Goal: Task Accomplishment & Management: Complete application form

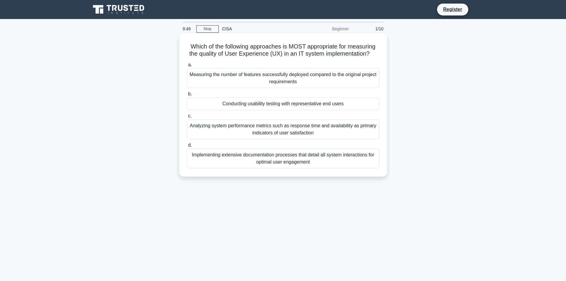
click at [263, 75] on div "Measuring the number of features successfully deployed compared to the original…" at bounding box center [283, 78] width 193 height 20
click at [187, 67] on input "a. Measuring the number of features successfully deployed compared to the origi…" at bounding box center [187, 65] width 0 height 4
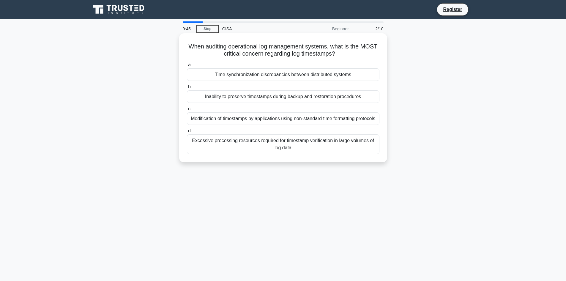
click at [278, 124] on div "Modification of timestamps by applications using non-standard time formatting p…" at bounding box center [283, 118] width 193 height 12
click at [187, 111] on input "c. Modification of timestamps by applications using non-standard time formattin…" at bounding box center [187, 109] width 0 height 4
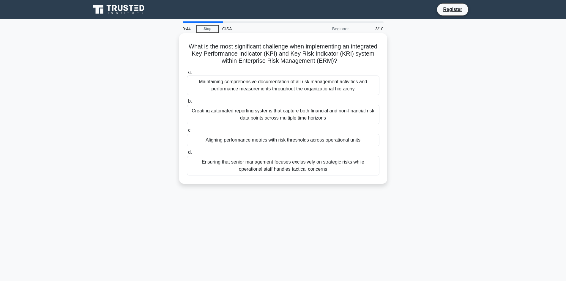
click at [285, 92] on div "Maintaining comprehensive documentation of all risk management activities and p…" at bounding box center [283, 86] width 193 height 20
click at [187, 74] on input "a. Maintaining comprehensive documentation of all risk management activities an…" at bounding box center [187, 72] width 0 height 4
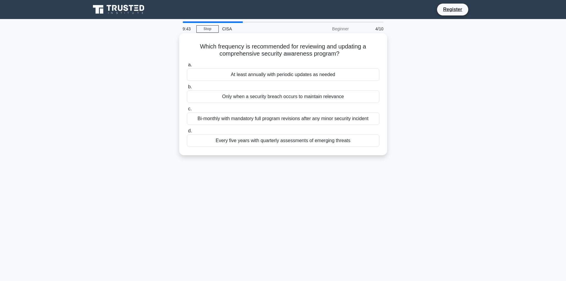
drag, startPoint x: 287, startPoint y: 120, endPoint x: 286, endPoint y: 112, distance: 7.8
click at [287, 120] on div "Bi-monthly with mandatory full program revisions after any minor security incid…" at bounding box center [283, 118] width 193 height 12
click at [187, 111] on input "c. Bi-monthly with mandatory full program revisions after any minor security in…" at bounding box center [187, 109] width 0 height 4
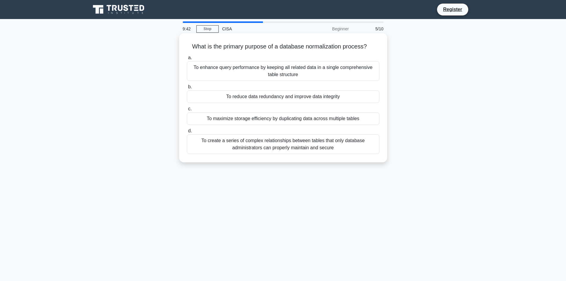
click at [291, 97] on div "To reduce data redundancy and improve data integrity" at bounding box center [283, 96] width 193 height 12
click at [187, 89] on input "b. To reduce data redundancy and improve data integrity" at bounding box center [187, 87] width 0 height 4
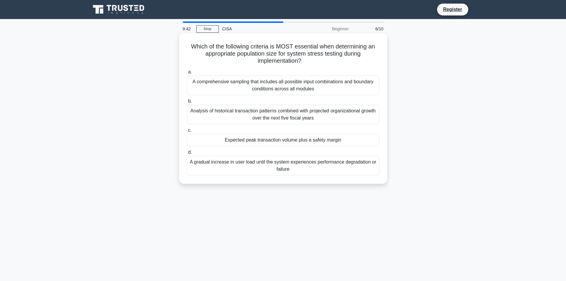
click at [289, 140] on div "Expected peak transaction volume plus a safety margin" at bounding box center [283, 140] width 193 height 12
click at [187, 132] on input "c. Expected peak transaction volume plus a safety margin" at bounding box center [187, 130] width 0 height 4
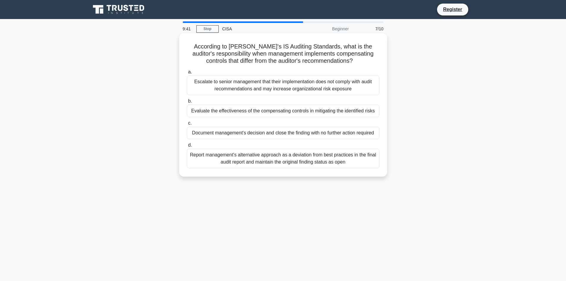
click at [293, 88] on div "Escalate to senior management that their implementation does not comply with au…" at bounding box center [283, 86] width 193 height 20
click at [187, 74] on input "a. Escalate to senior management that their implementation does not comply with…" at bounding box center [187, 72] width 0 height 4
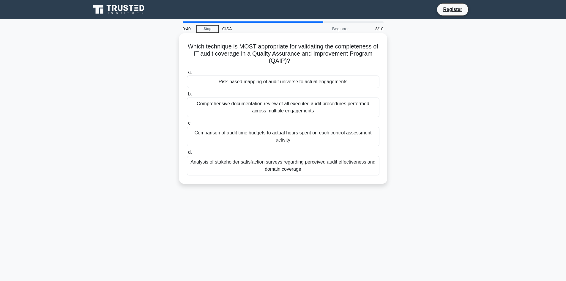
click at [291, 131] on div "Comparison of audit time budgets to actual hours spent on each control assessme…" at bounding box center [283, 137] width 193 height 20
click at [187, 125] on input "c. Comparison of audit time budgets to actual hours spent on each control asses…" at bounding box center [187, 123] width 0 height 4
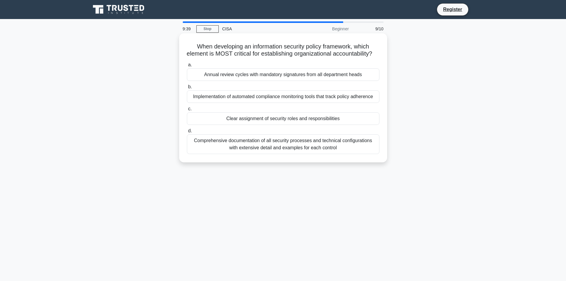
click at [289, 154] on div "Comprehensive documentation of all security processes and technical configurati…" at bounding box center [283, 144] width 193 height 20
click at [187, 133] on input "d. Comprehensive documentation of all security processes and technical configur…" at bounding box center [187, 131] width 0 height 4
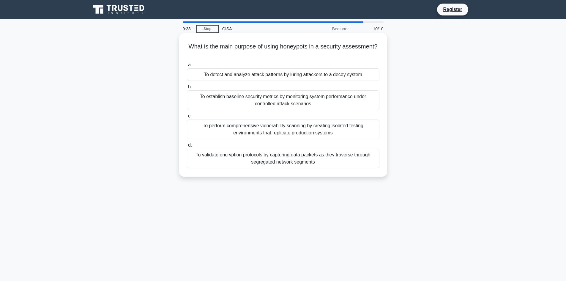
click at [290, 155] on div "To validate encryption protocols by capturing data packets as they traverse thr…" at bounding box center [283, 159] width 193 height 20
click at [187, 147] on input "d. To validate encryption protocols by capturing data packets as they traverse …" at bounding box center [187, 145] width 0 height 4
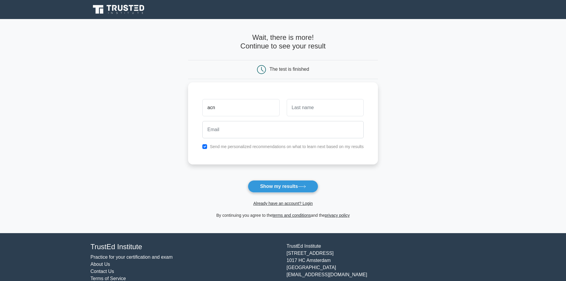
type input "acn"
type input "anc"
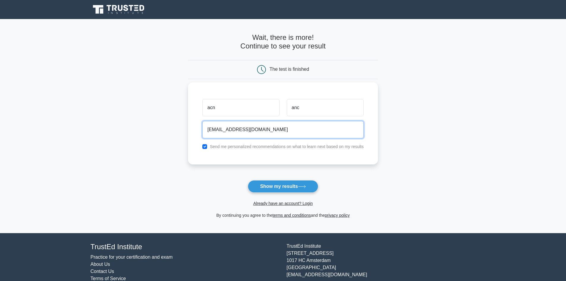
type input "[EMAIL_ADDRESS][DOMAIN_NAME]"
click at [205, 147] on input "checkbox" at bounding box center [204, 146] width 5 height 5
checkbox input "false"
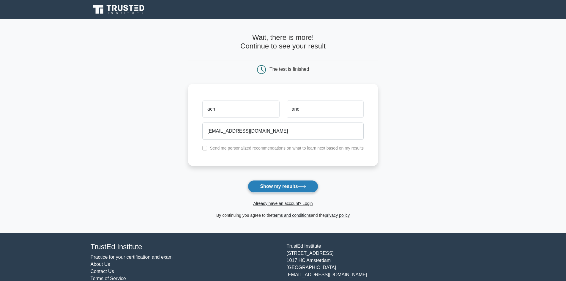
click at [295, 188] on button "Show my results" at bounding box center [283, 186] width 70 height 12
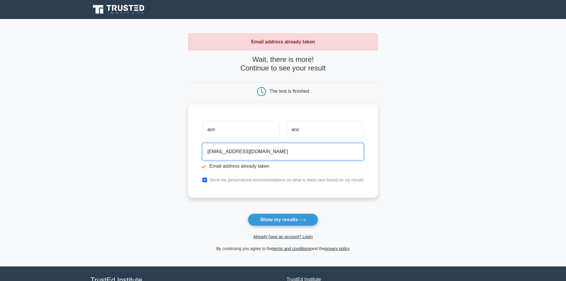
click at [216, 153] on input "abc@hotmail.com" at bounding box center [282, 151] width 161 height 17
type input "abc123@hotmail.com"
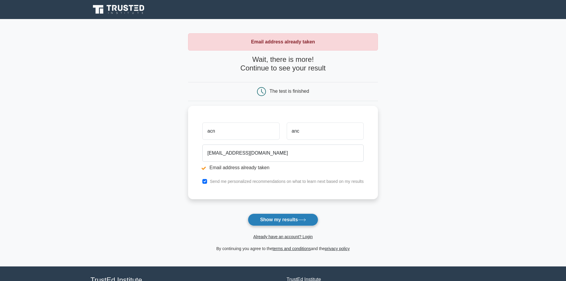
click at [282, 219] on button "Show my results" at bounding box center [283, 219] width 70 height 12
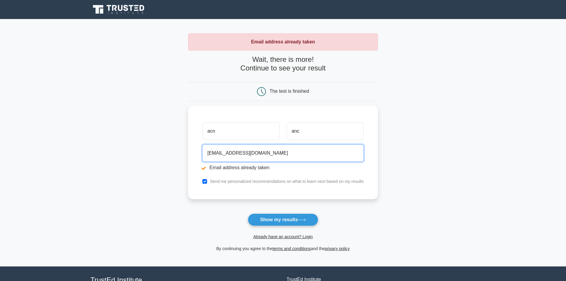
drag, startPoint x: 274, startPoint y: 153, endPoint x: 154, endPoint y: 145, distance: 120.7
click at [154, 145] on main "Email address already taken Wait, there is more! Continue to see your result Th…" at bounding box center [283, 142] width 566 height 247
type input "sky_bb2020@yahoo.com"
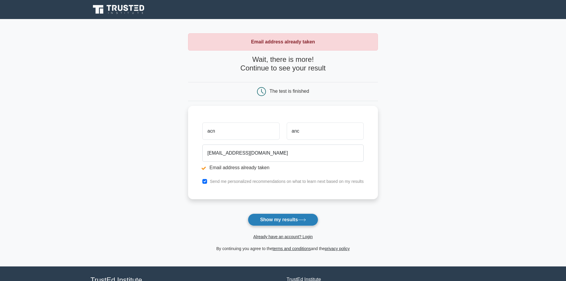
click at [279, 218] on button "Show my results" at bounding box center [283, 219] width 70 height 12
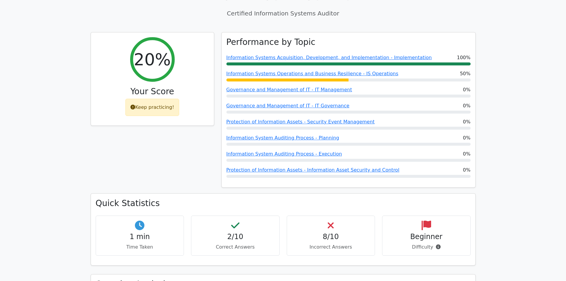
scroll to position [208, 0]
